Goal: Communication & Community: Answer question/provide support

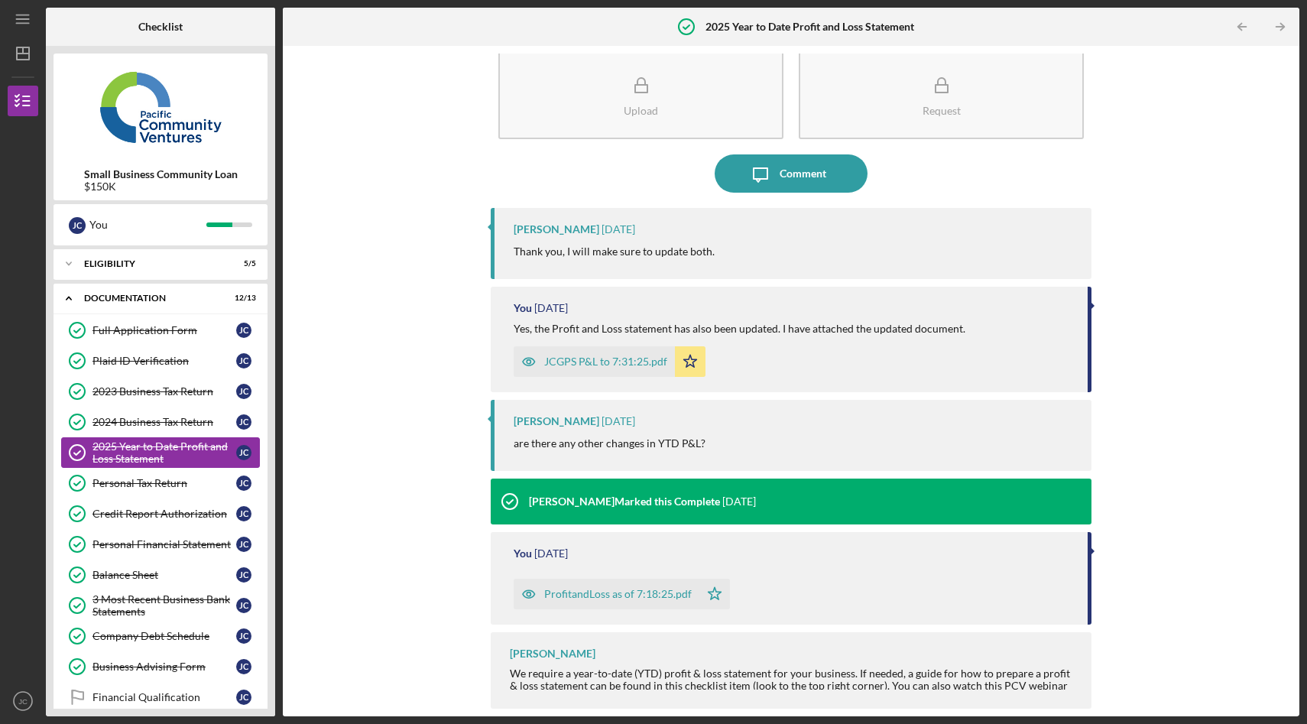
scroll to position [88, 0]
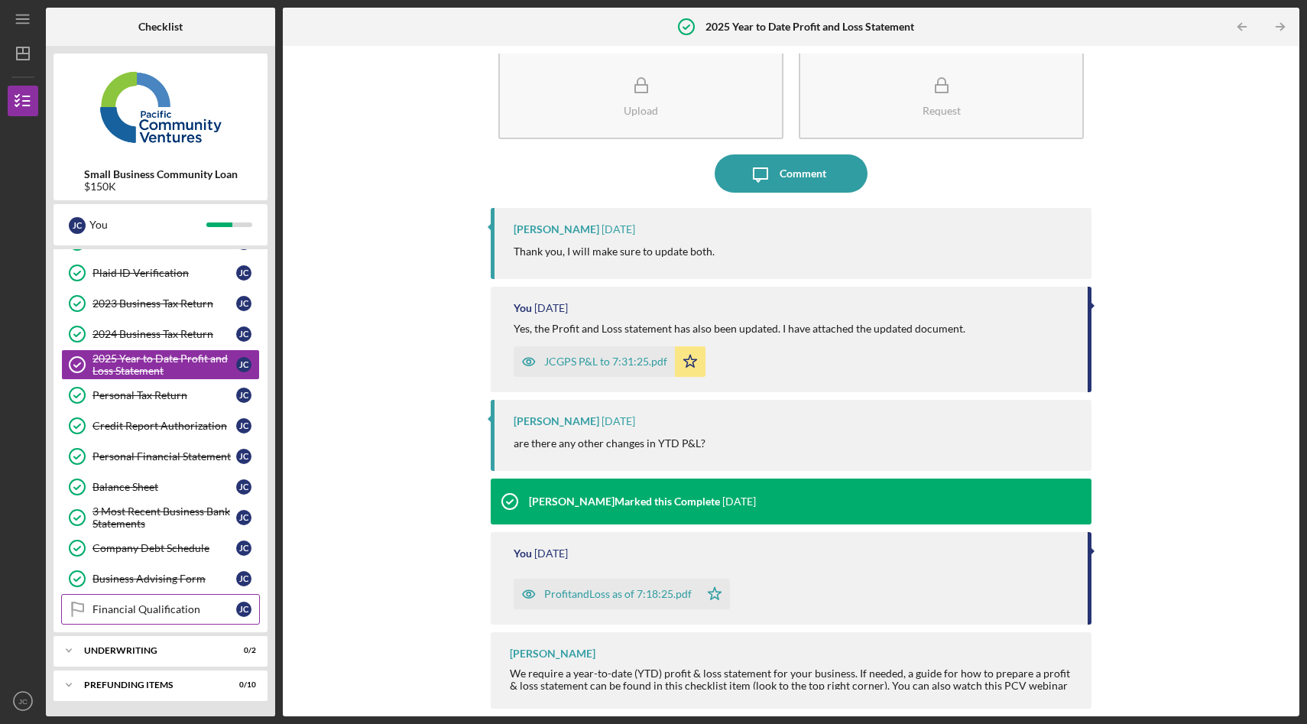
click at [164, 619] on link "Financial Qualification Financial Qualification [PERSON_NAME]" at bounding box center [160, 609] width 199 height 31
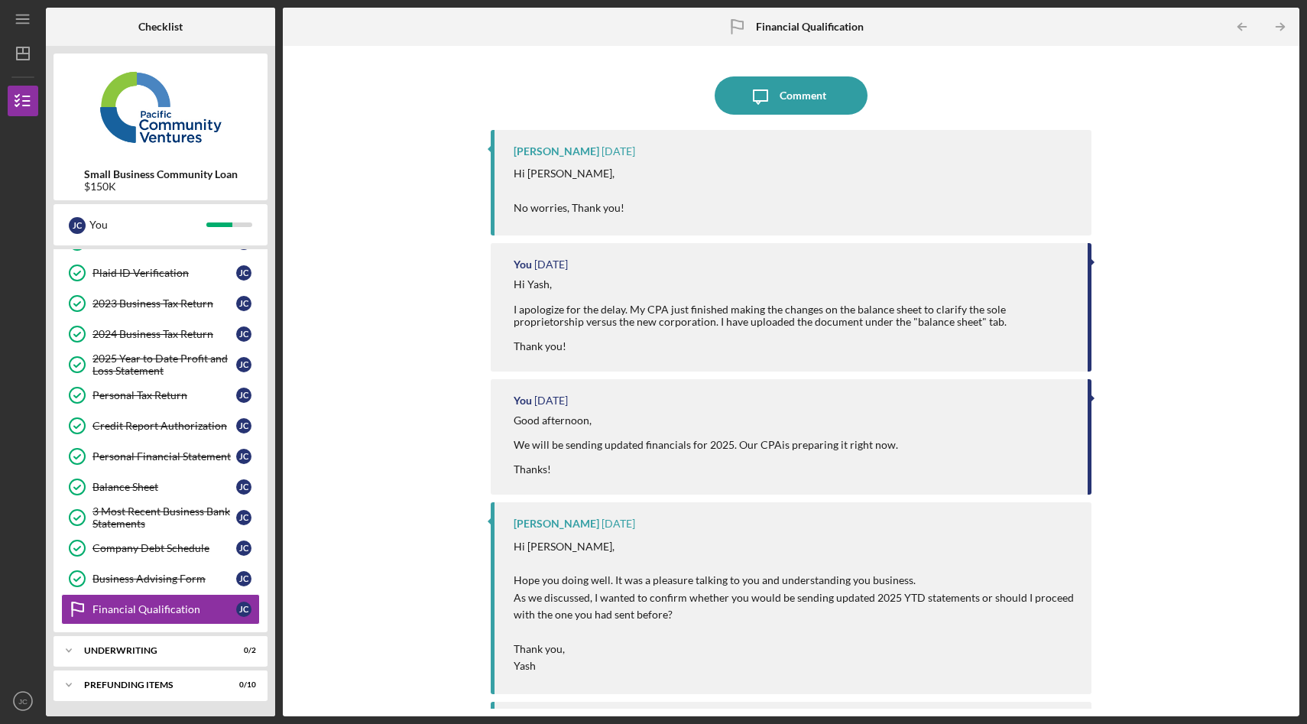
click at [357, 203] on div "Icon/Message Comment [PERSON_NAME] [DATE] Hi [PERSON_NAME], No worries, Thank y…" at bounding box center [792, 381] width 1002 height 655
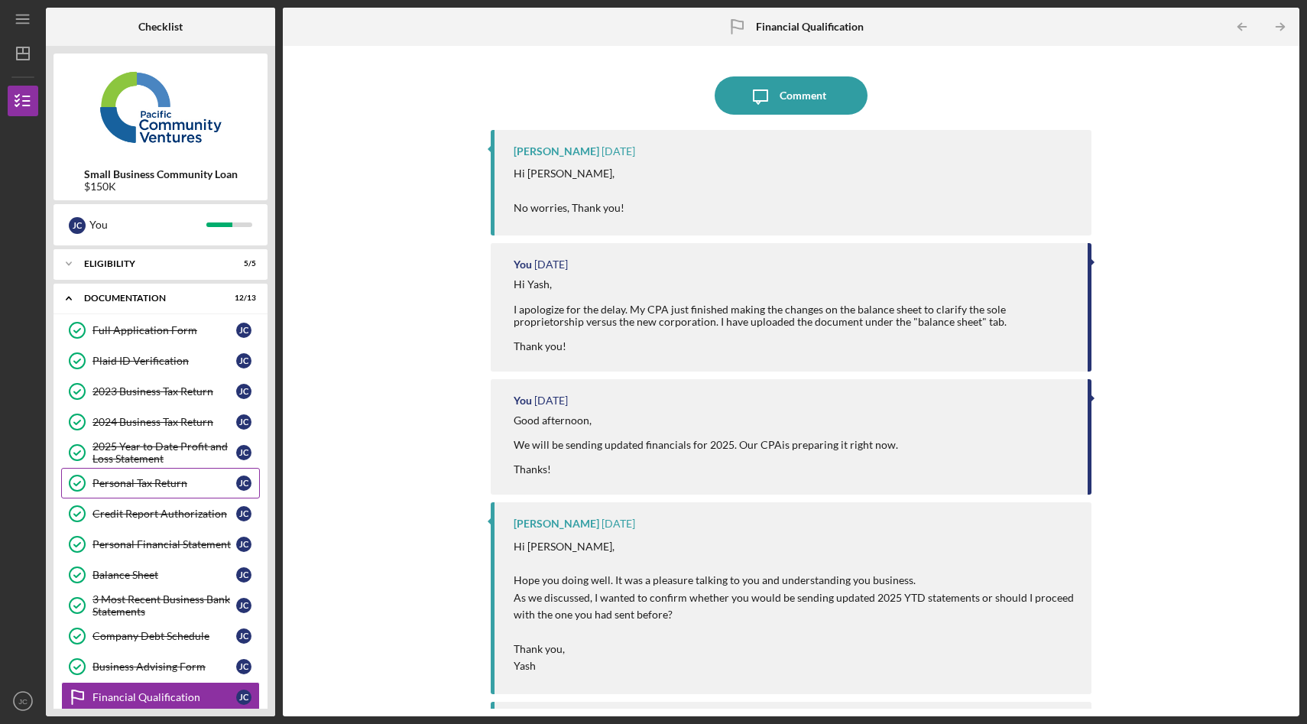
scroll to position [88, 0]
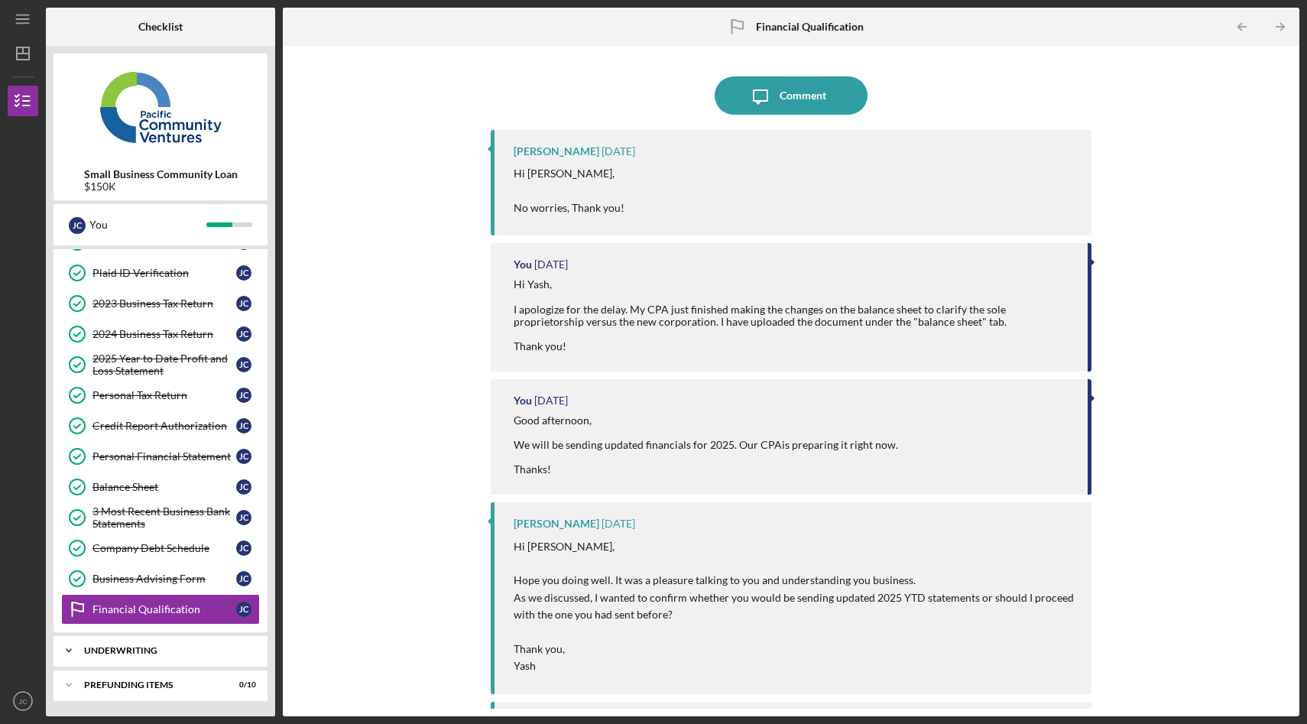
click at [205, 649] on div "Underwriting" at bounding box center [166, 650] width 164 height 9
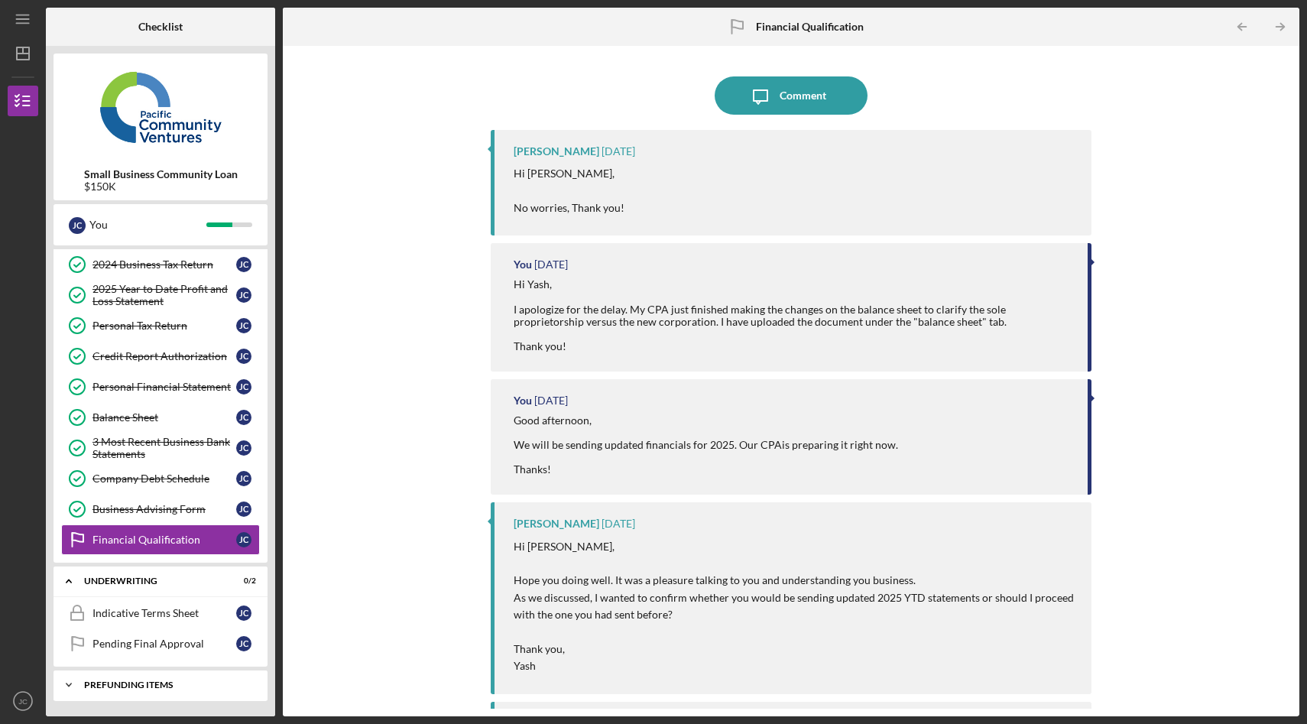
click at [183, 690] on div "Icon/Expander Prefunding Items 0 / 10" at bounding box center [161, 685] width 214 height 31
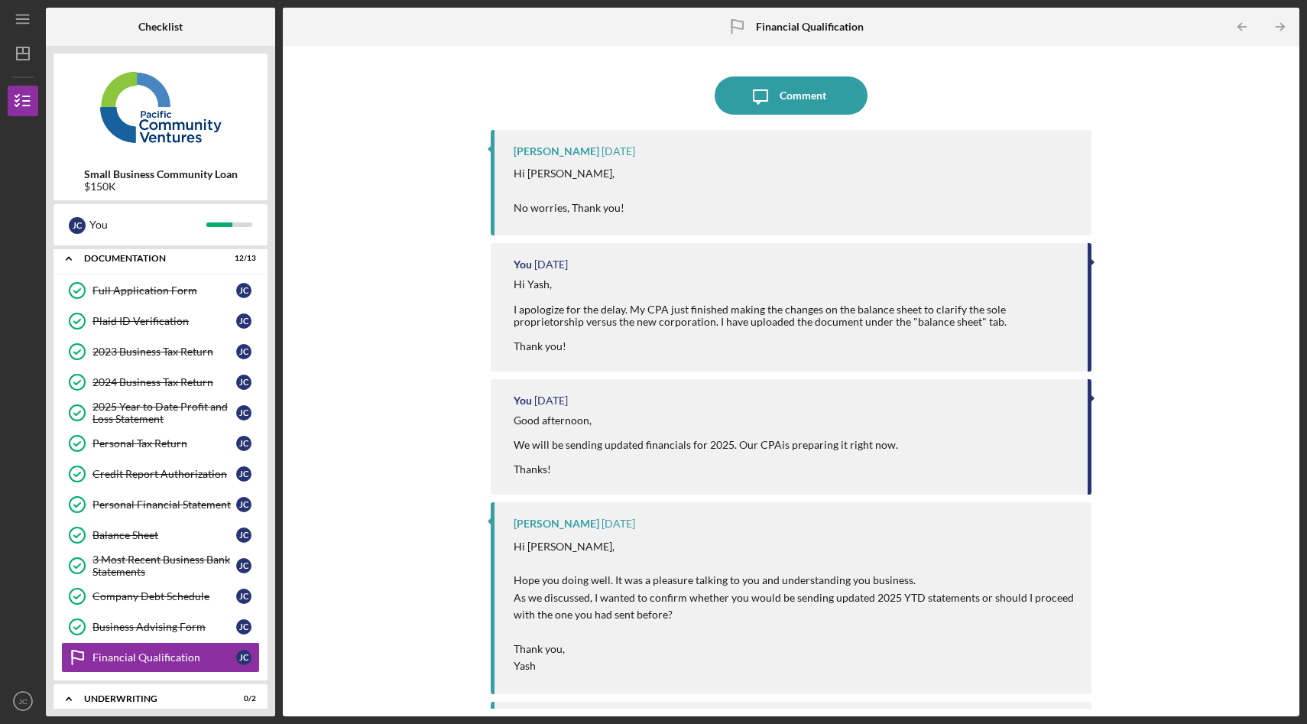
scroll to position [0, 0]
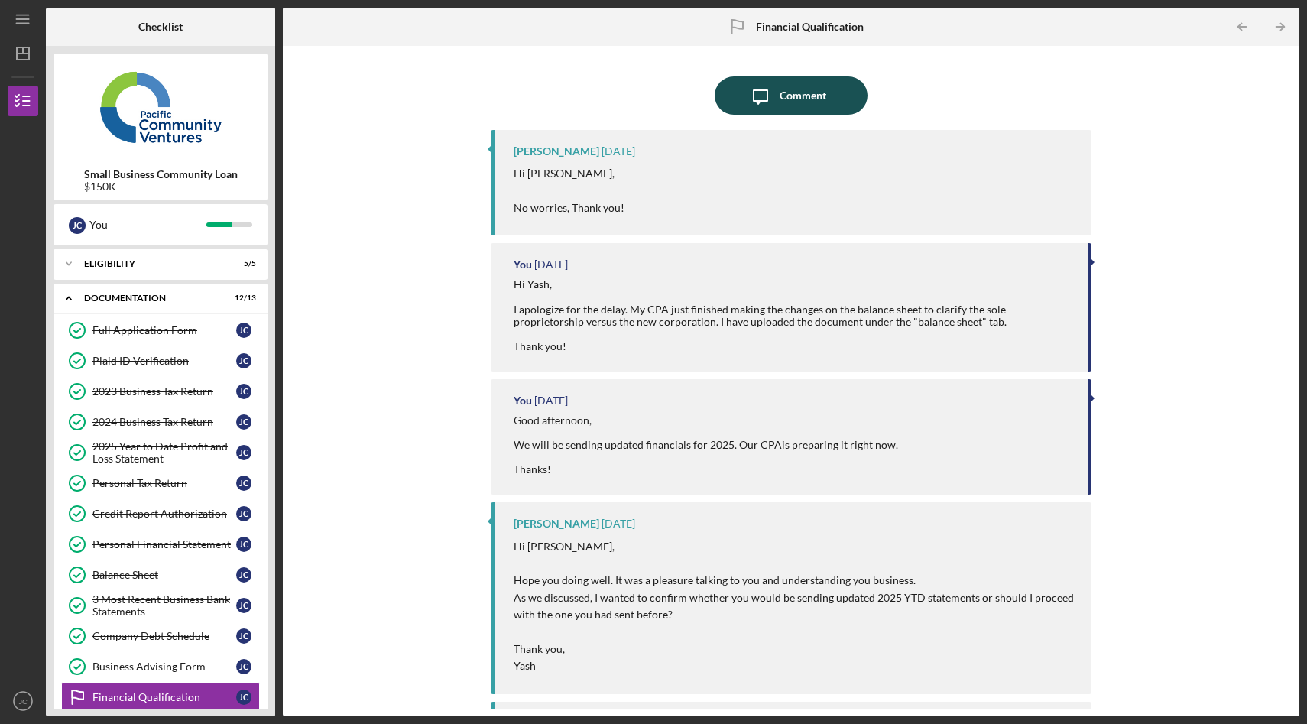
click at [791, 96] on div "Comment" at bounding box center [803, 95] width 47 height 38
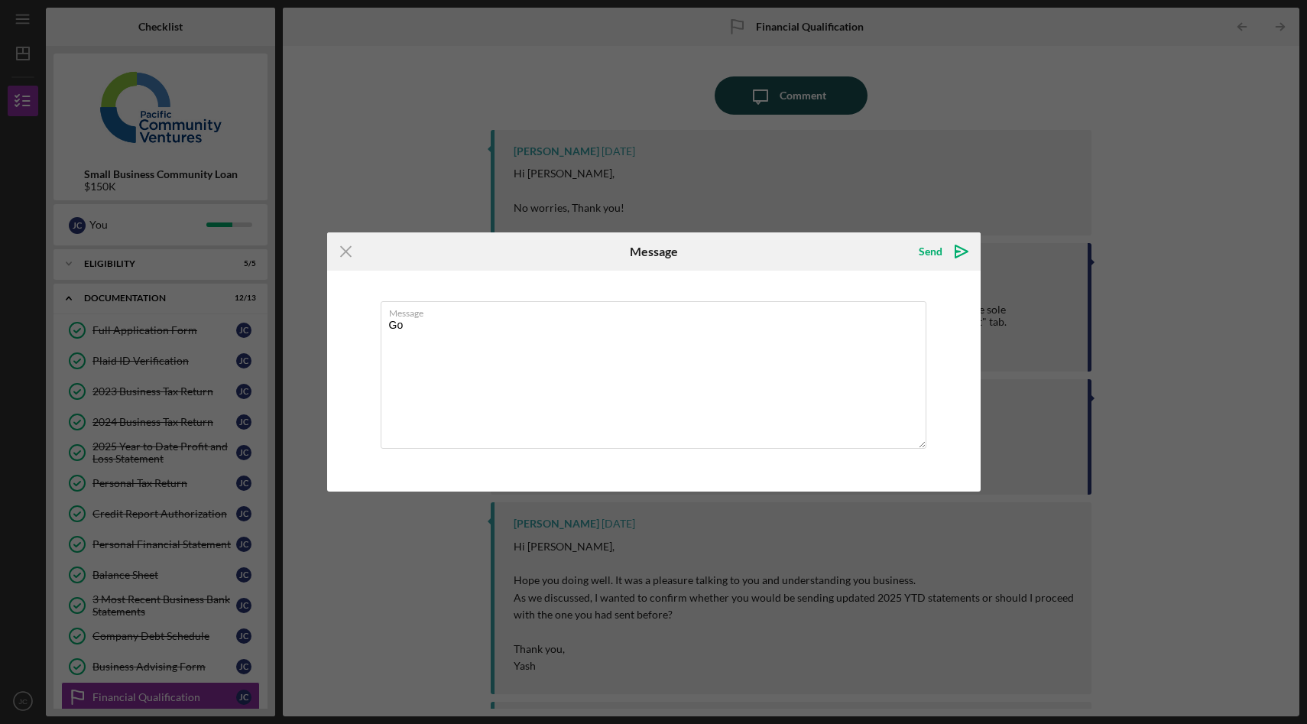
type textarea "G"
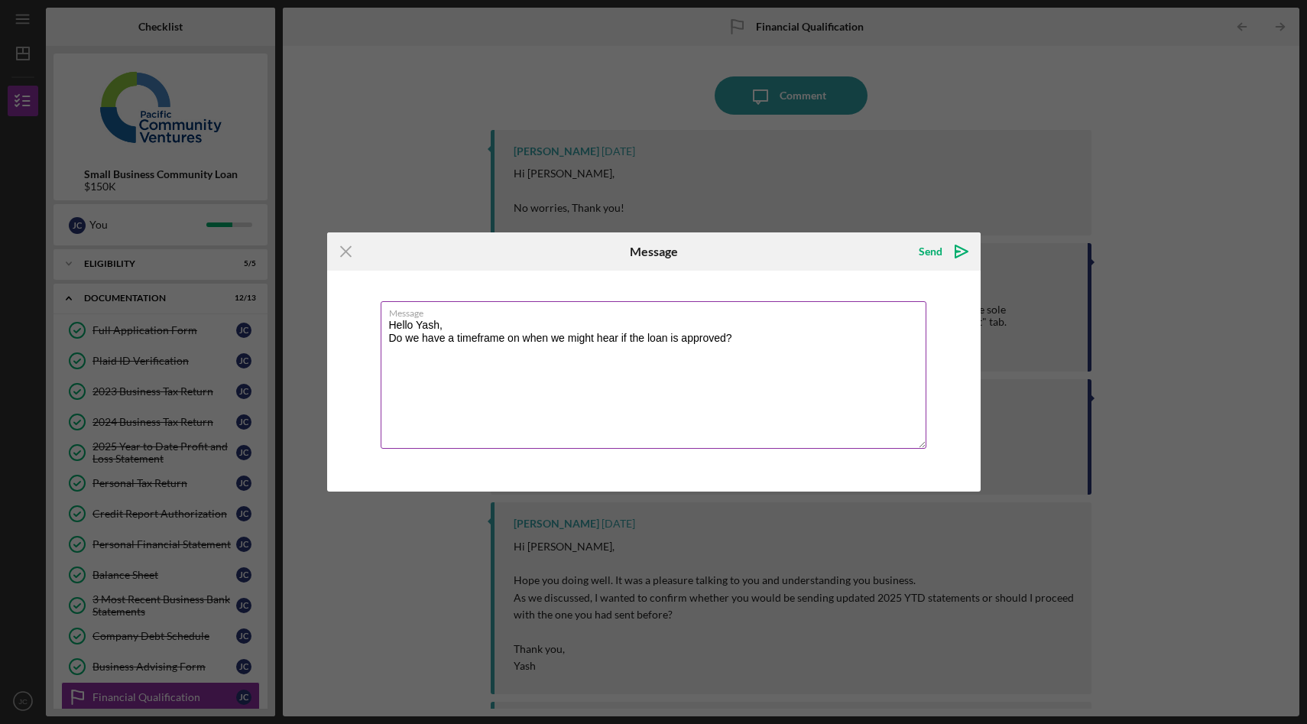
click at [464, 336] on textarea "Hello Yash, Do we have a timeframe on when we might hear if the loan is approve…" at bounding box center [654, 375] width 546 height 148
click at [474, 320] on textarea "Hello Yash, Do we have a timeframe on when we might hear if the loan is approve…" at bounding box center [654, 375] width 546 height 148
click at [764, 349] on textarea "Hello Yash, Do we have a timeframe on when we might hear if the loan is approve…" at bounding box center [654, 375] width 546 height 148
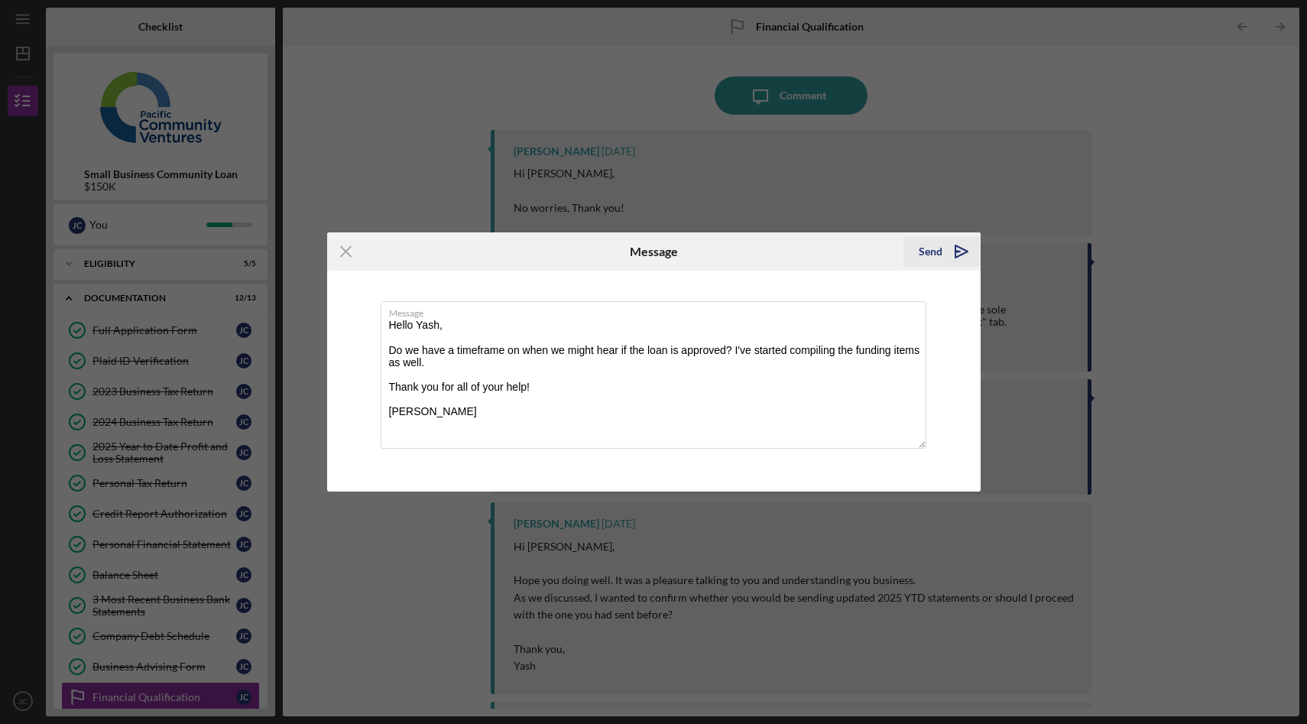
type textarea "Hello Yash, Do we have a timeframe on when we might hear if the loan is approve…"
click at [963, 253] on polygon "submit" at bounding box center [962, 251] width 12 height 12
